Goal: Navigation & Orientation: Find specific page/section

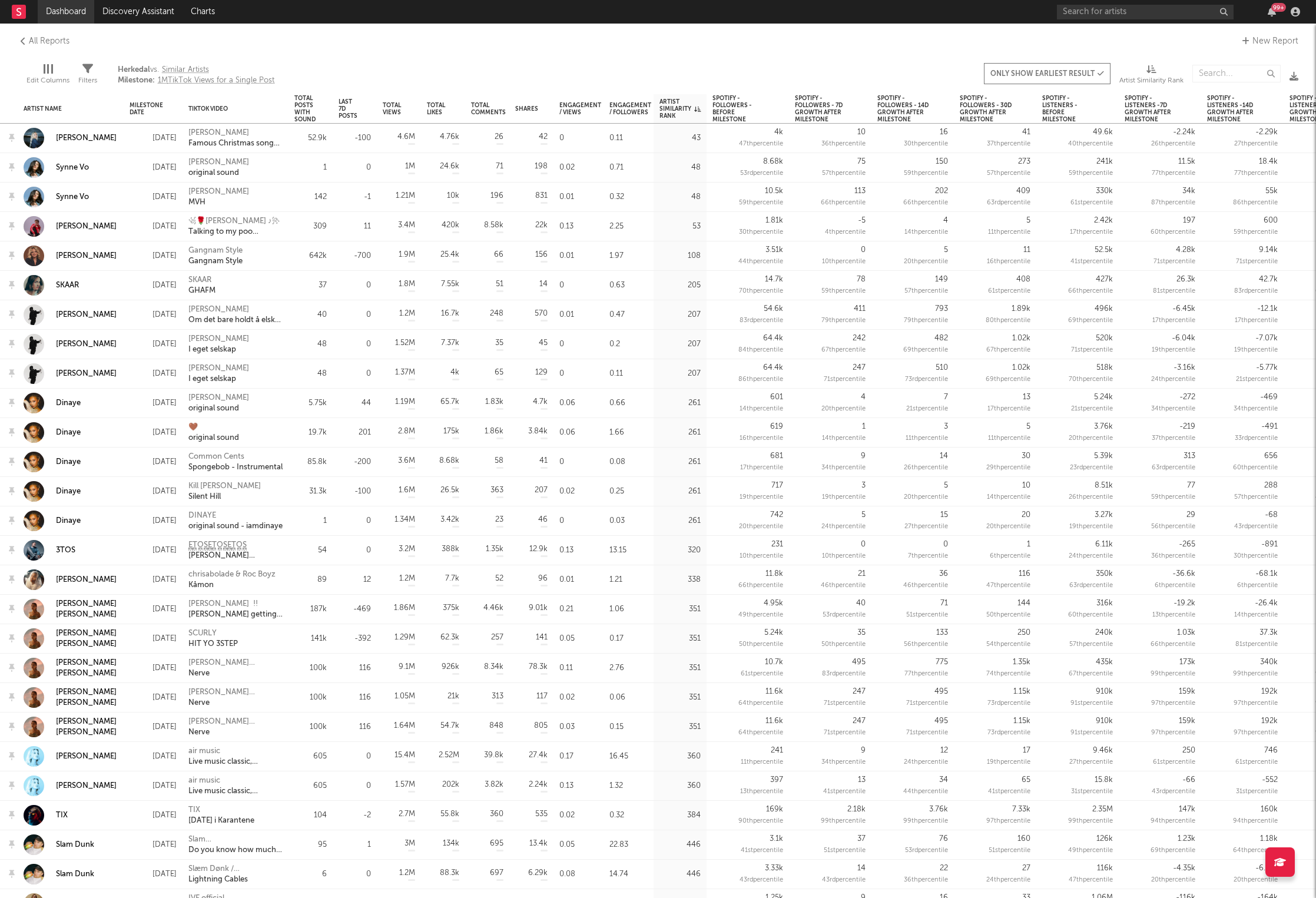
click at [63, 9] on link "Dashboard" at bounding box center [66, 11] width 57 height 23
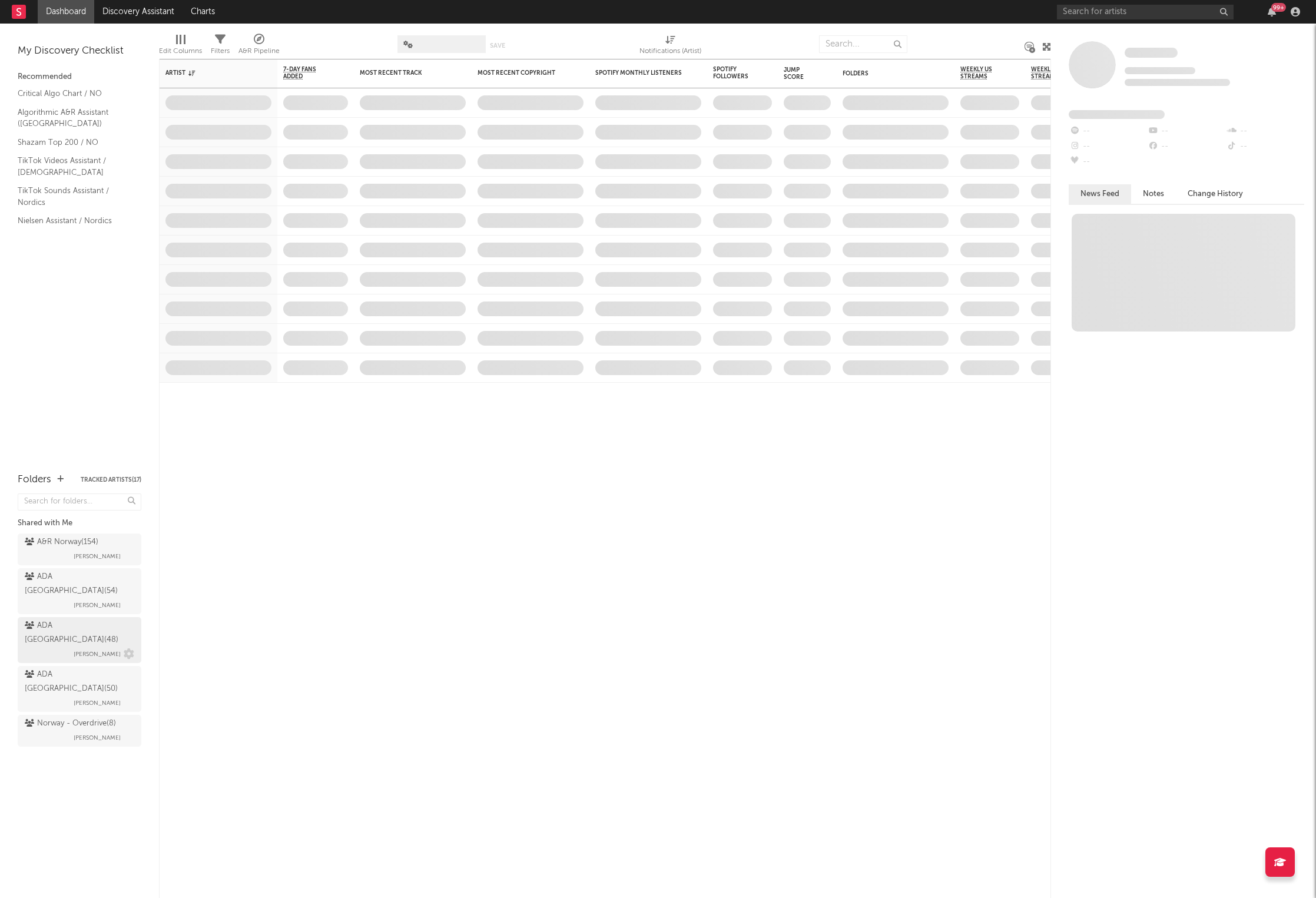
click at [76, 647] on span "[PERSON_NAME]" at bounding box center [97, 654] width 47 height 14
